Goal: Communication & Community: Ask a question

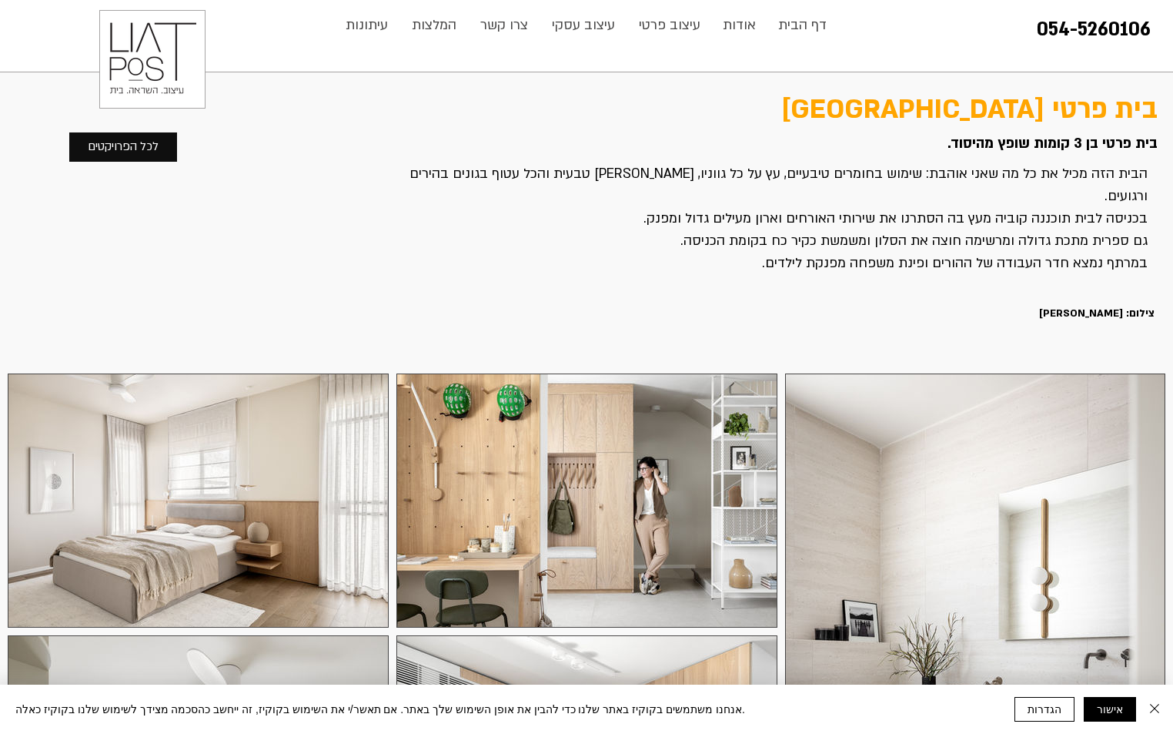
click at [503, 23] on p "צרו קשר" at bounding box center [504, 25] width 63 height 31
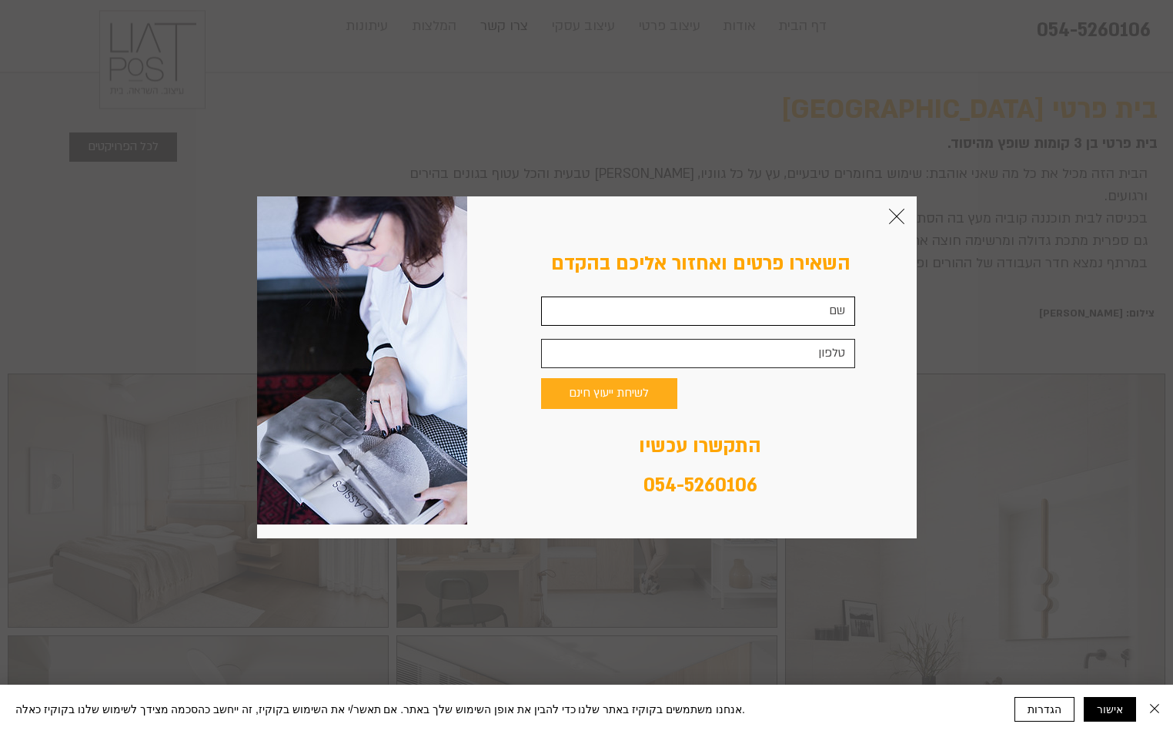
click at [721, 306] on input "צור קשר" at bounding box center [698, 310] width 314 height 29
click at [744, 360] on input "צור קשר" at bounding box center [698, 353] width 314 height 29
type input "0526521524"
click at [755, 316] on input "צור קשר" at bounding box center [698, 310] width 314 height 29
type input "א ב"
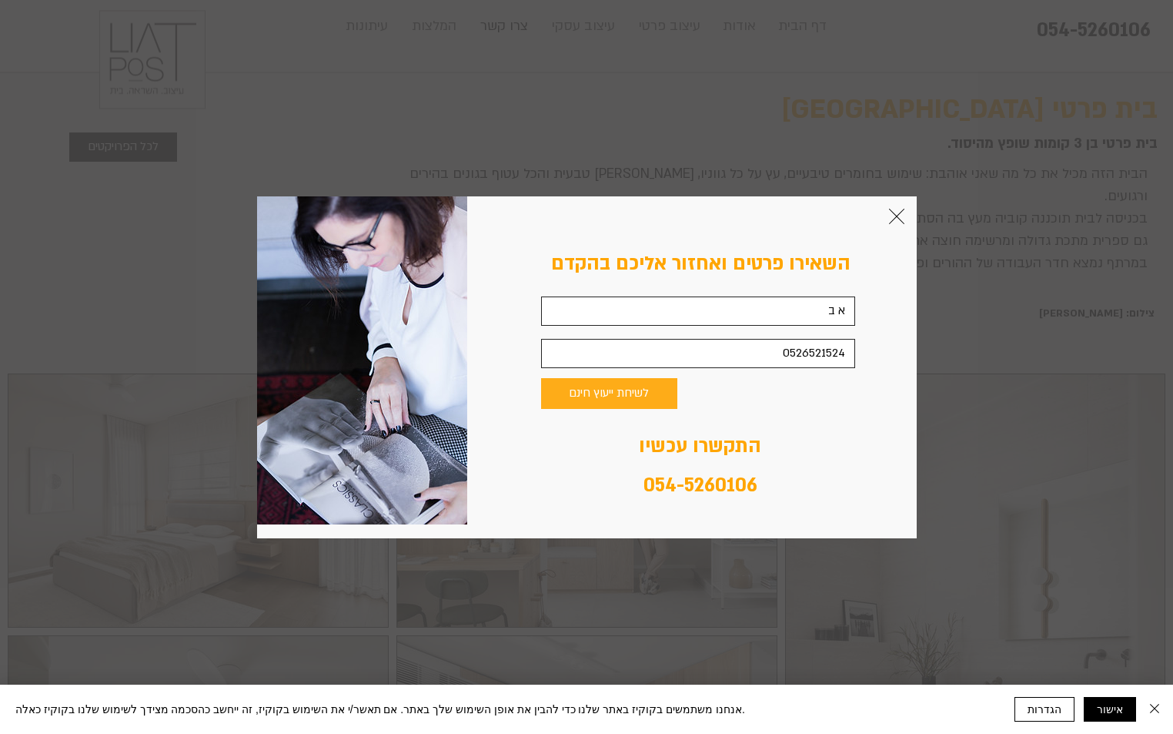
click at [571, 403] on button "לשיחת ייעוץ חינם" at bounding box center [609, 393] width 136 height 31
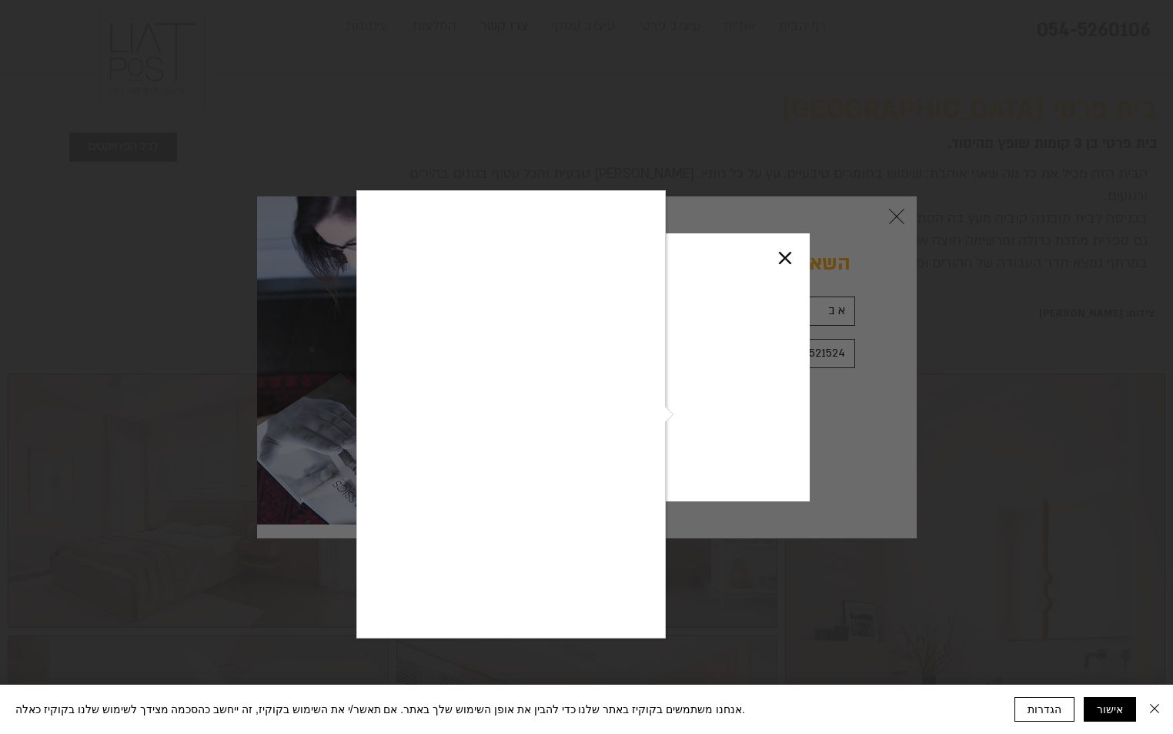
click at [789, 259] on div at bounding box center [586, 367] width 1173 height 734
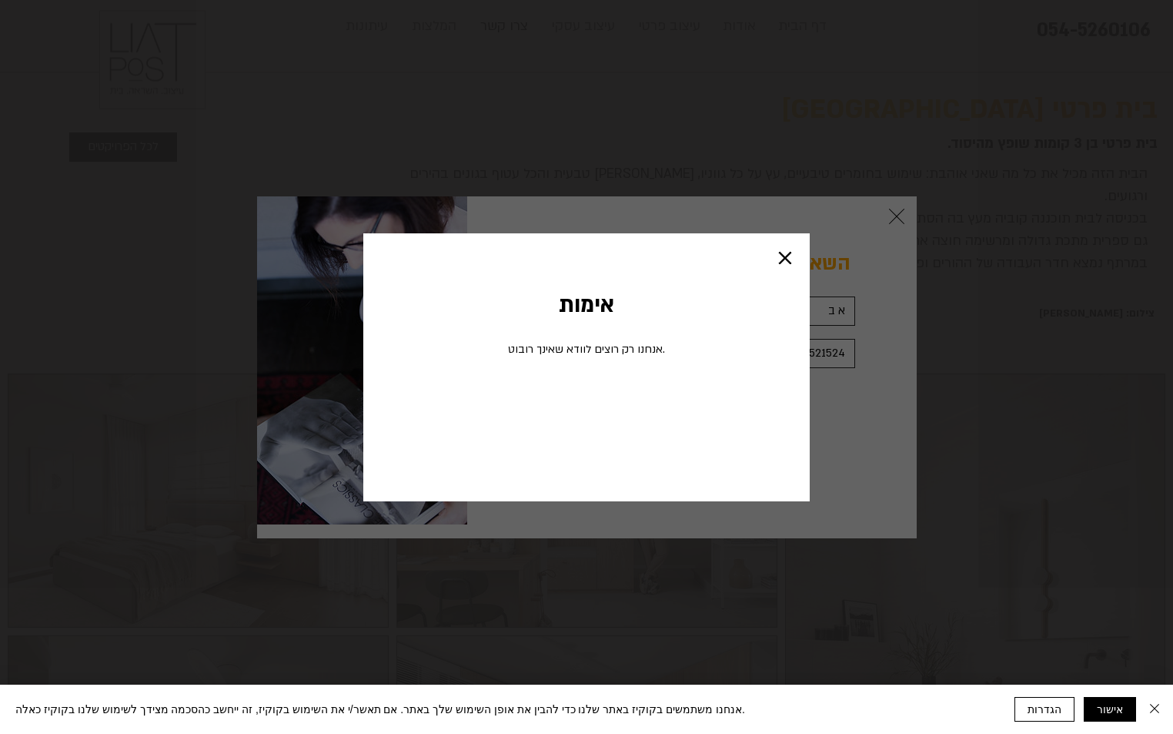
click at [780, 260] on icon "סגירה" at bounding box center [785, 258] width 18 height 18
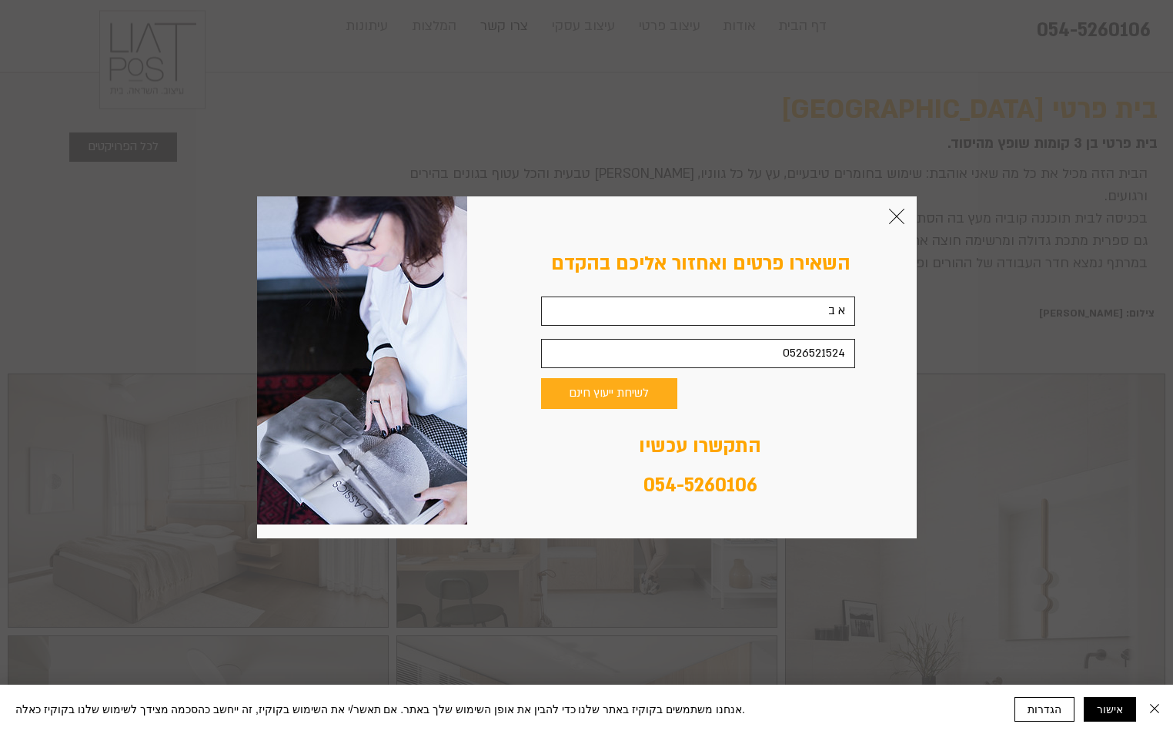
click at [624, 396] on span "לשיחת ייעוץ חינם" at bounding box center [609, 393] width 80 height 18
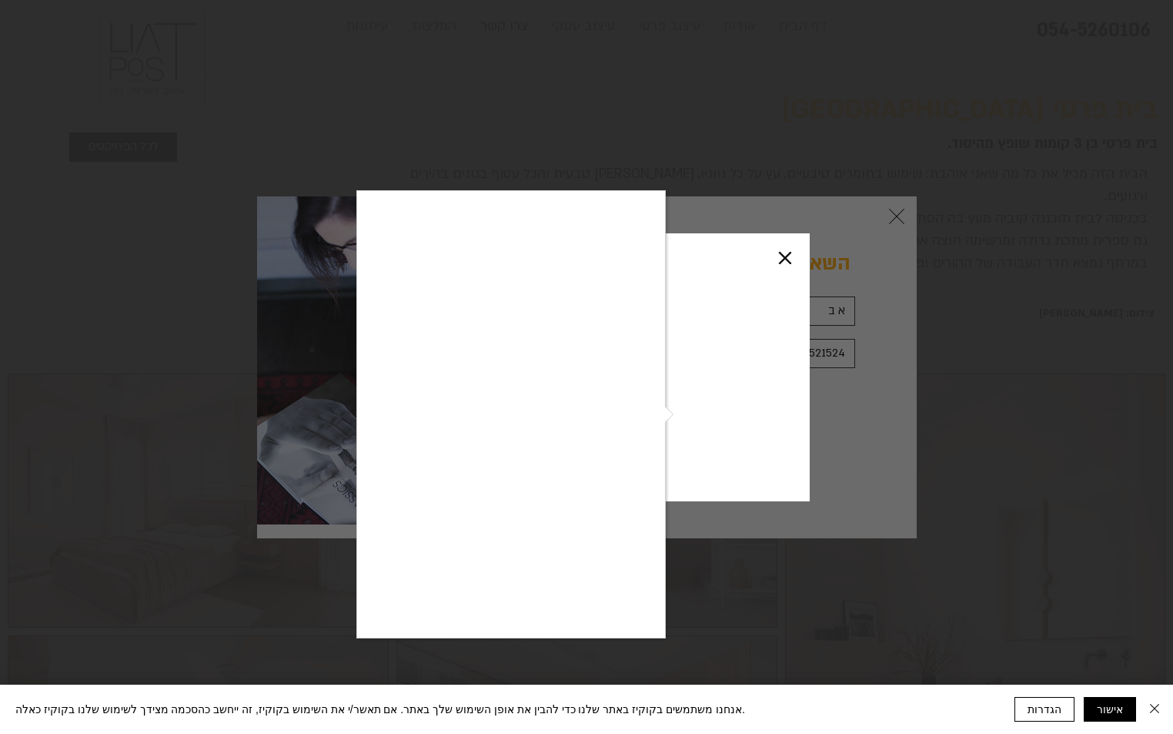
click at [778, 259] on div at bounding box center [586, 367] width 1173 height 734
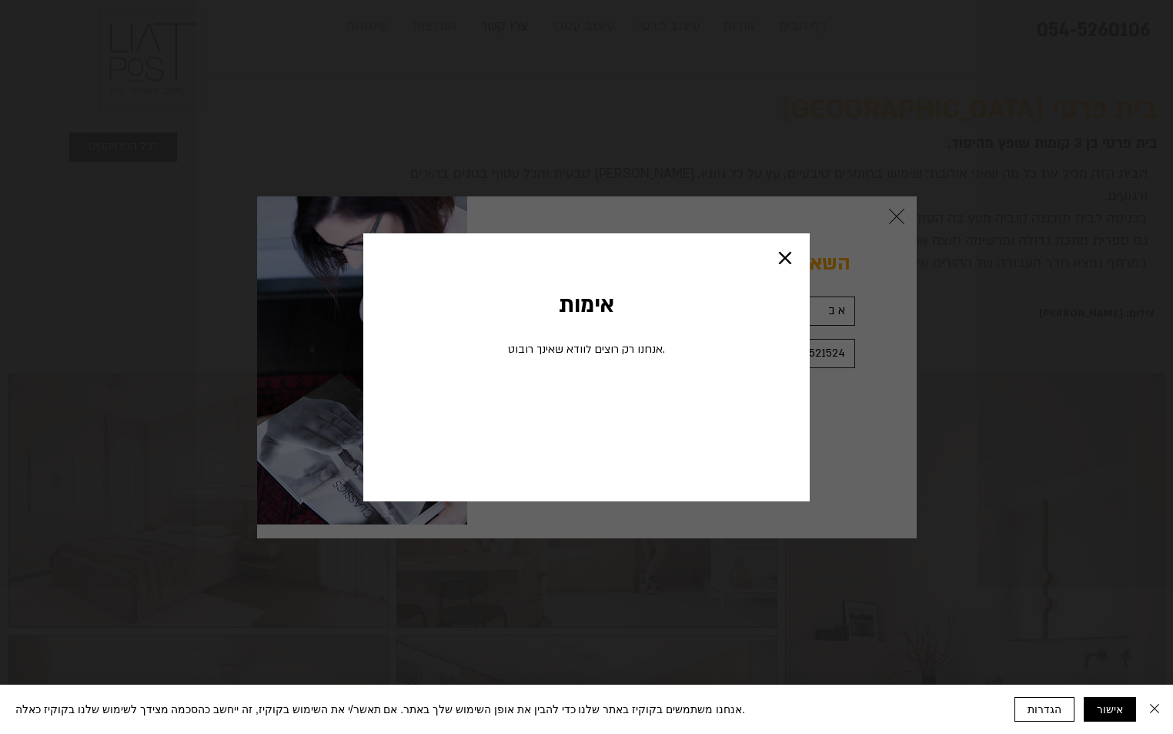
click at [786, 243] on div "אימות אנחנו רק רוצים לוודא שאינך רובוט." at bounding box center [586, 367] width 447 height 268
click at [787, 260] on icon "סגירה" at bounding box center [785, 258] width 12 height 12
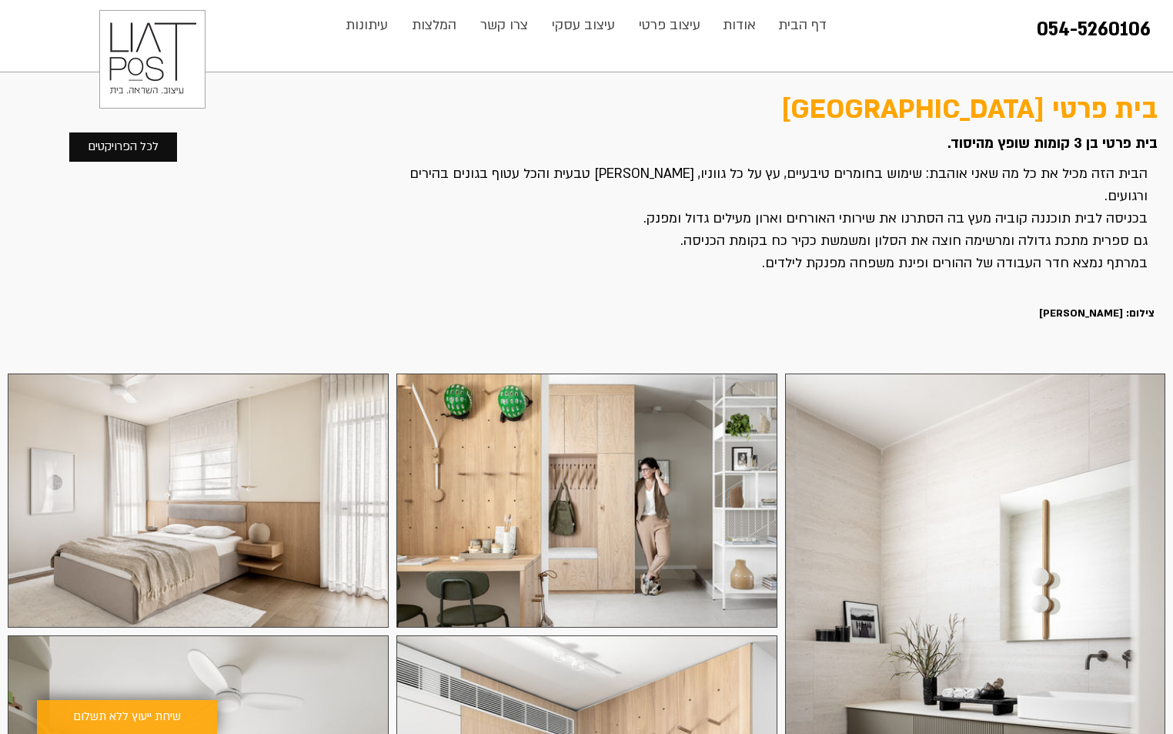
click at [507, 25] on p "צרו קשר" at bounding box center [504, 25] width 63 height 31
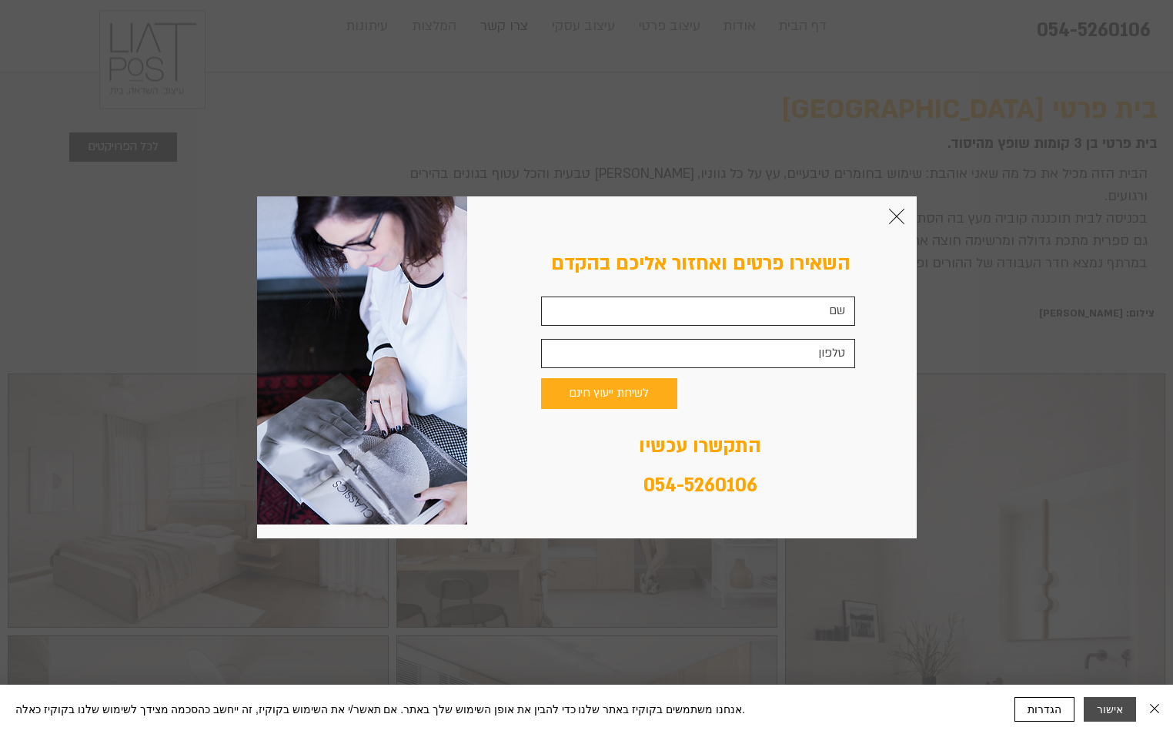
click at [1103, 712] on button "אישור" at bounding box center [1110, 709] width 52 height 25
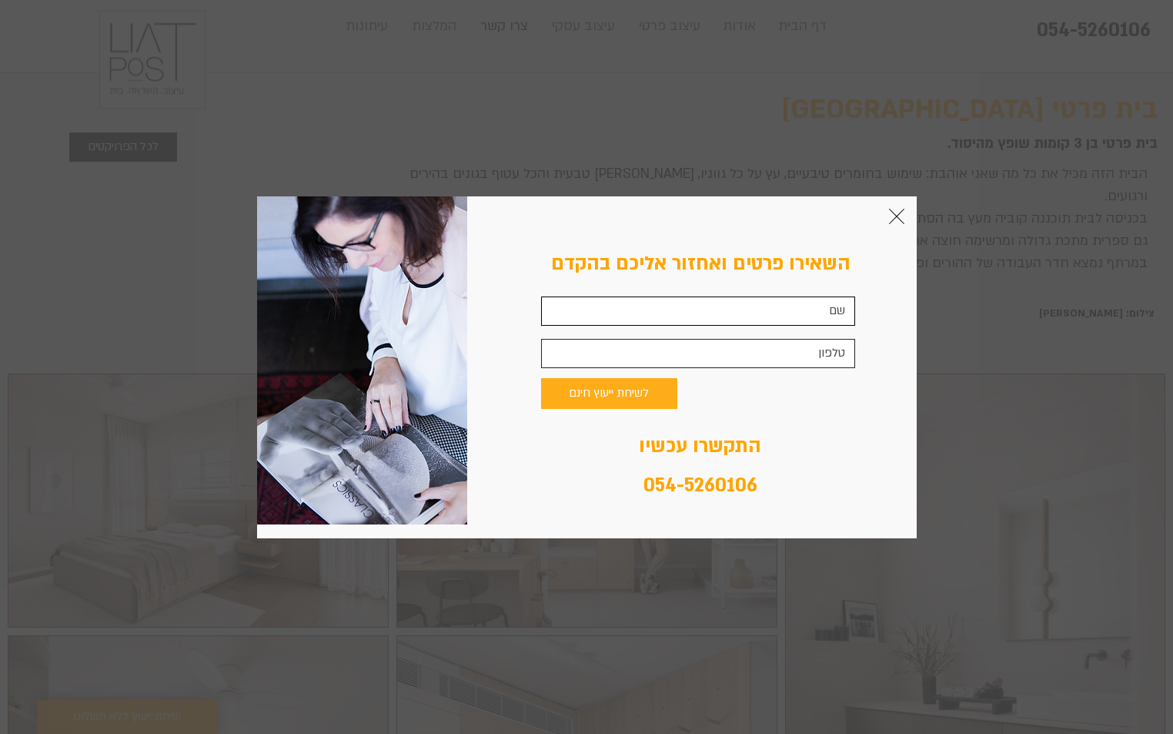
click at [974, 288] on div "השאירו פרטים ואחזור אליכם בהקדם לשיחת ייעוץ חינם התקשרו עכשיו 054-5260106" at bounding box center [586, 367] width 1173 height 734
click at [758, 309] on input "צור קשר" at bounding box center [698, 310] width 314 height 29
type input "א ב"
click at [781, 366] on input "צור קשר" at bounding box center [698, 353] width 314 height 29
type input "0526521524"
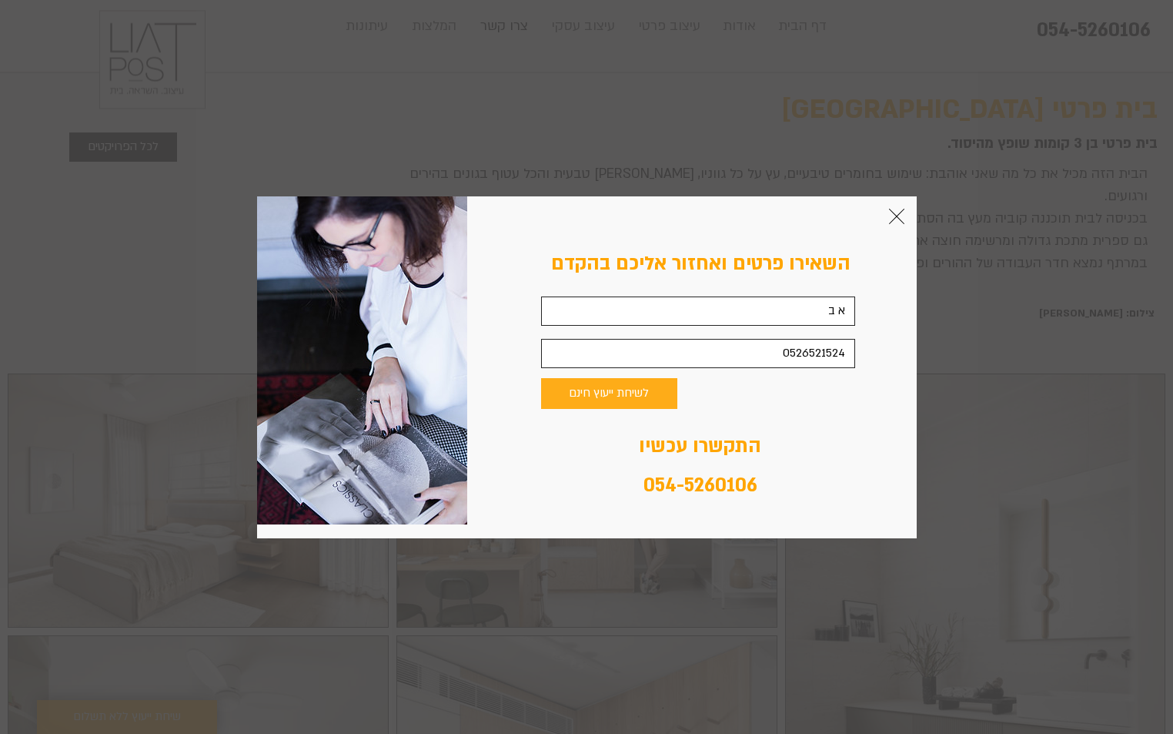
click at [657, 398] on button "לשיחת ייעוץ חינם" at bounding box center [609, 393] width 136 height 31
